Goal: Check status: Check status

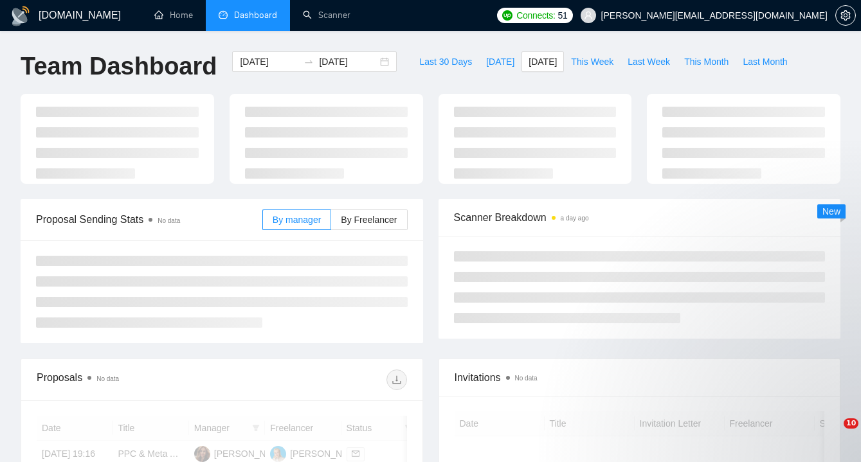
type input "[DATE]"
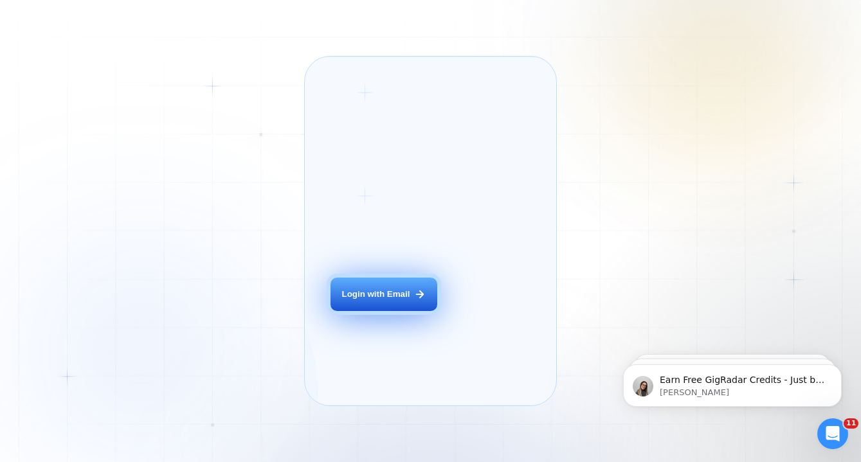
click at [376, 311] on button "Login with Email" at bounding box center [384, 294] width 107 height 33
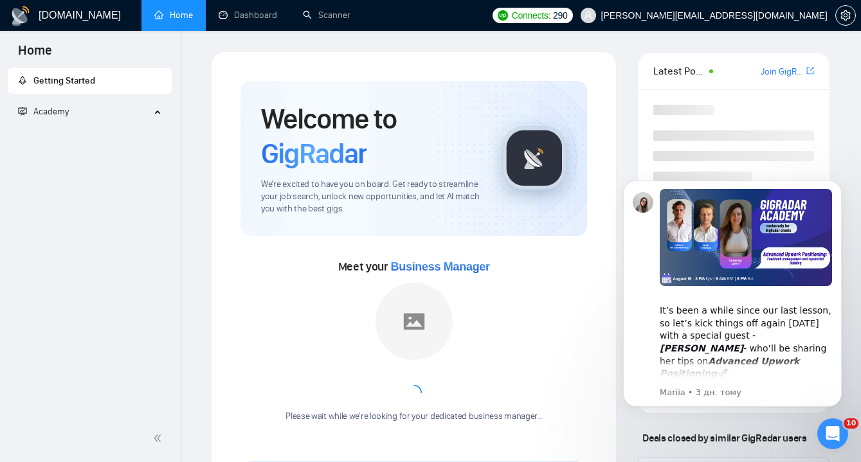
click at [252, 14] on body "Home Getting Started Academy 🚀 GigRadar Quick Start Welcome to GigRadar By Vlad…" at bounding box center [430, 231] width 861 height 462
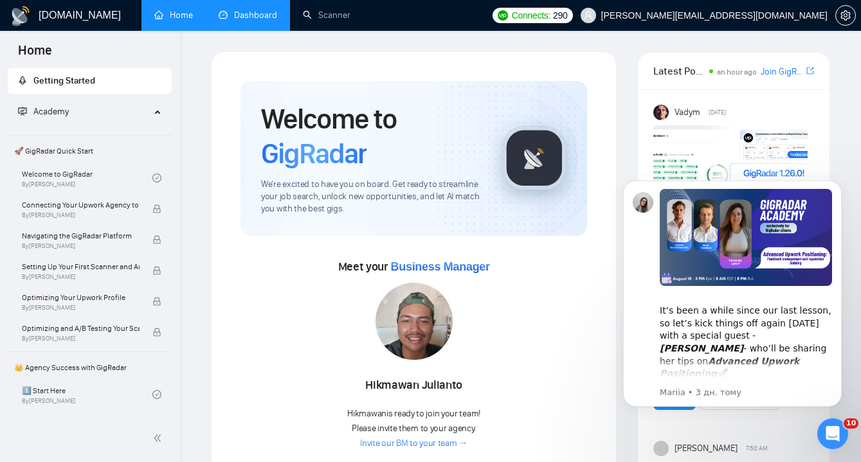
click at [246, 17] on link "Dashboard" at bounding box center [248, 15] width 59 height 11
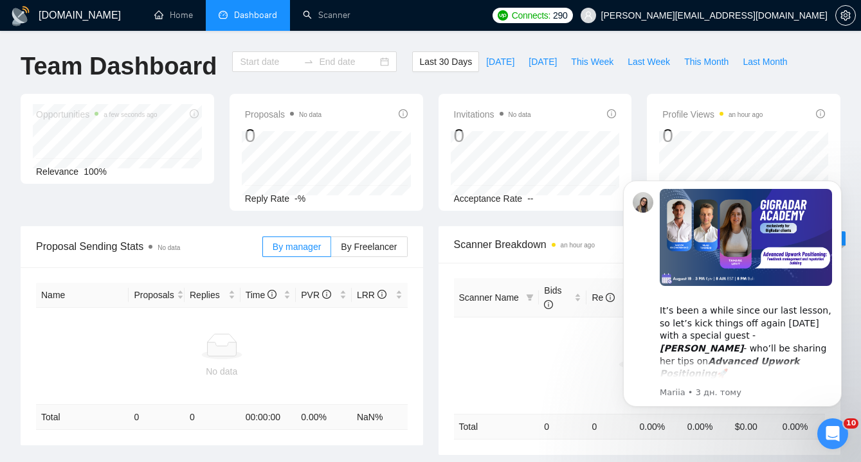
type input "2025-07-20"
type input "2025-08-19"
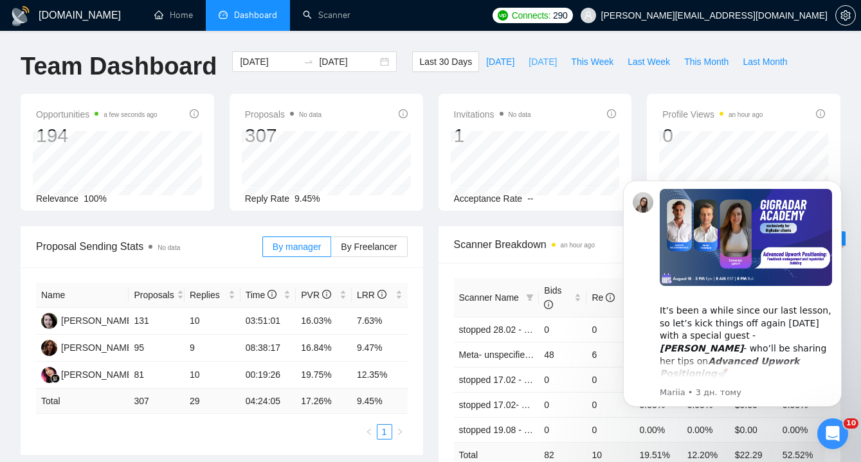
click at [544, 66] on span "[DATE]" at bounding box center [543, 62] width 28 height 14
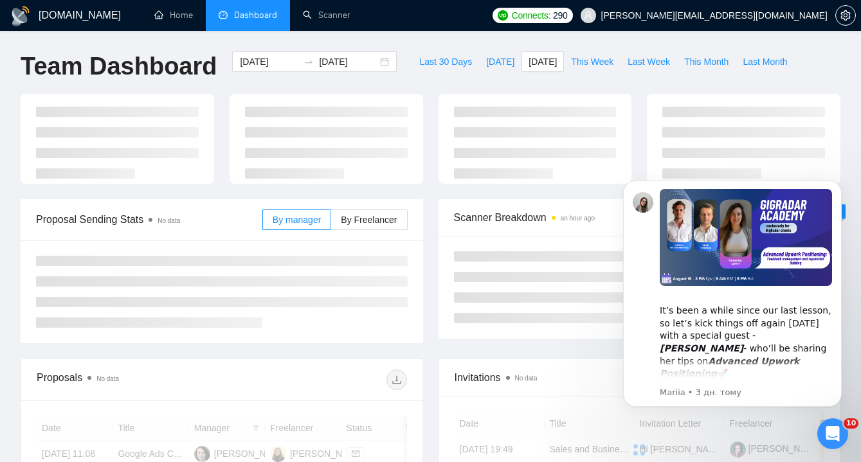
type input "[DATE]"
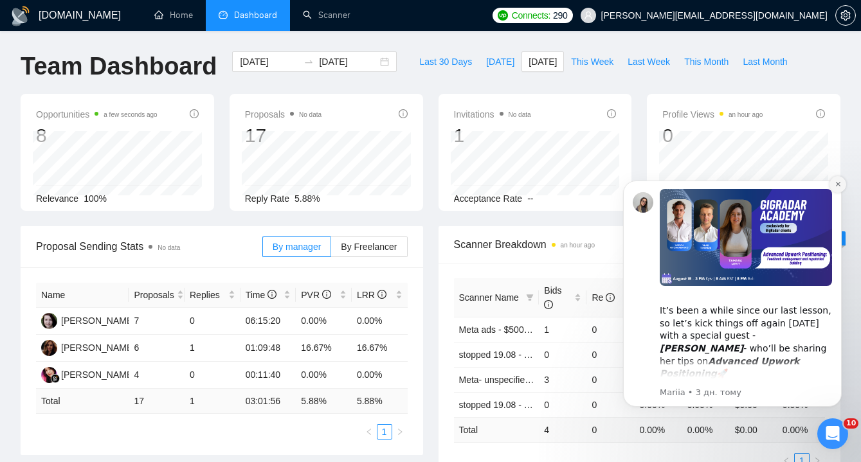
click at [838, 188] on icon "Dismiss notification" at bounding box center [838, 184] width 7 height 7
